Goal: Task Accomplishment & Management: Use online tool/utility

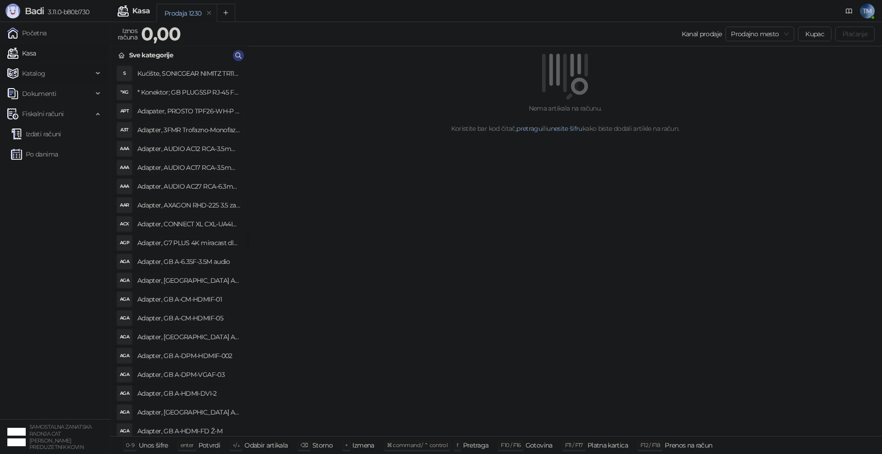
click at [30, 72] on span "Katalog" at bounding box center [33, 73] width 23 height 18
click at [37, 133] on link "Artikli" at bounding box center [27, 134] width 32 height 18
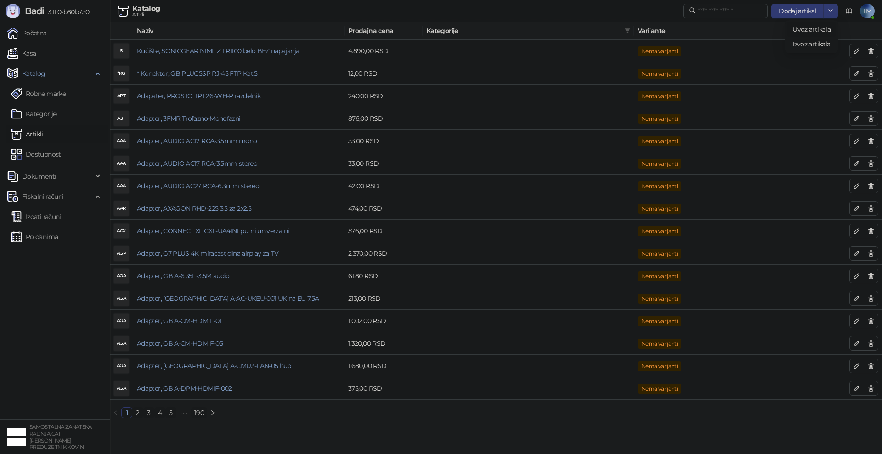
click at [812, 29] on span "Uvoz artikala" at bounding box center [812, 29] width 38 height 8
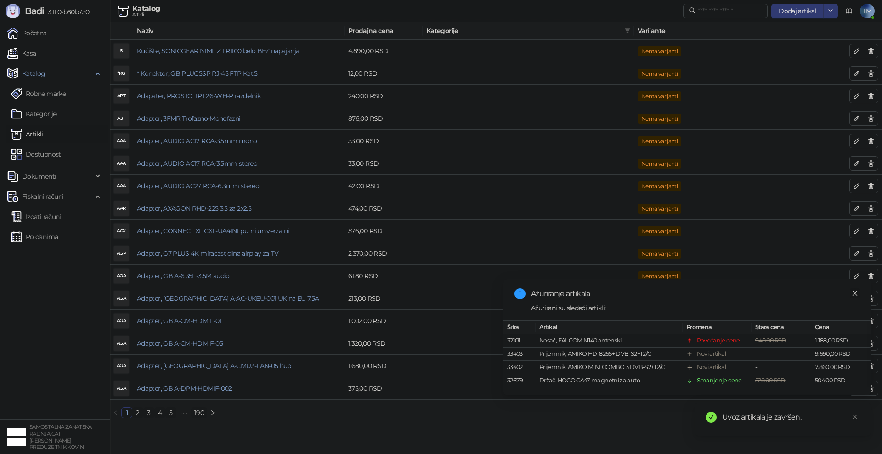
click at [855, 294] on icon "close" at bounding box center [855, 293] width 6 height 6
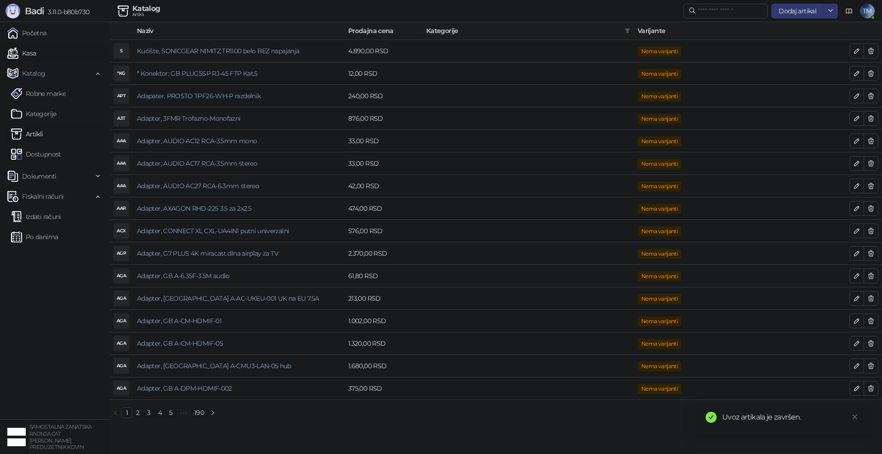
click at [33, 52] on link "Kasa" at bounding box center [21, 53] width 28 height 18
